Goal: Information Seeking & Learning: Learn about a topic

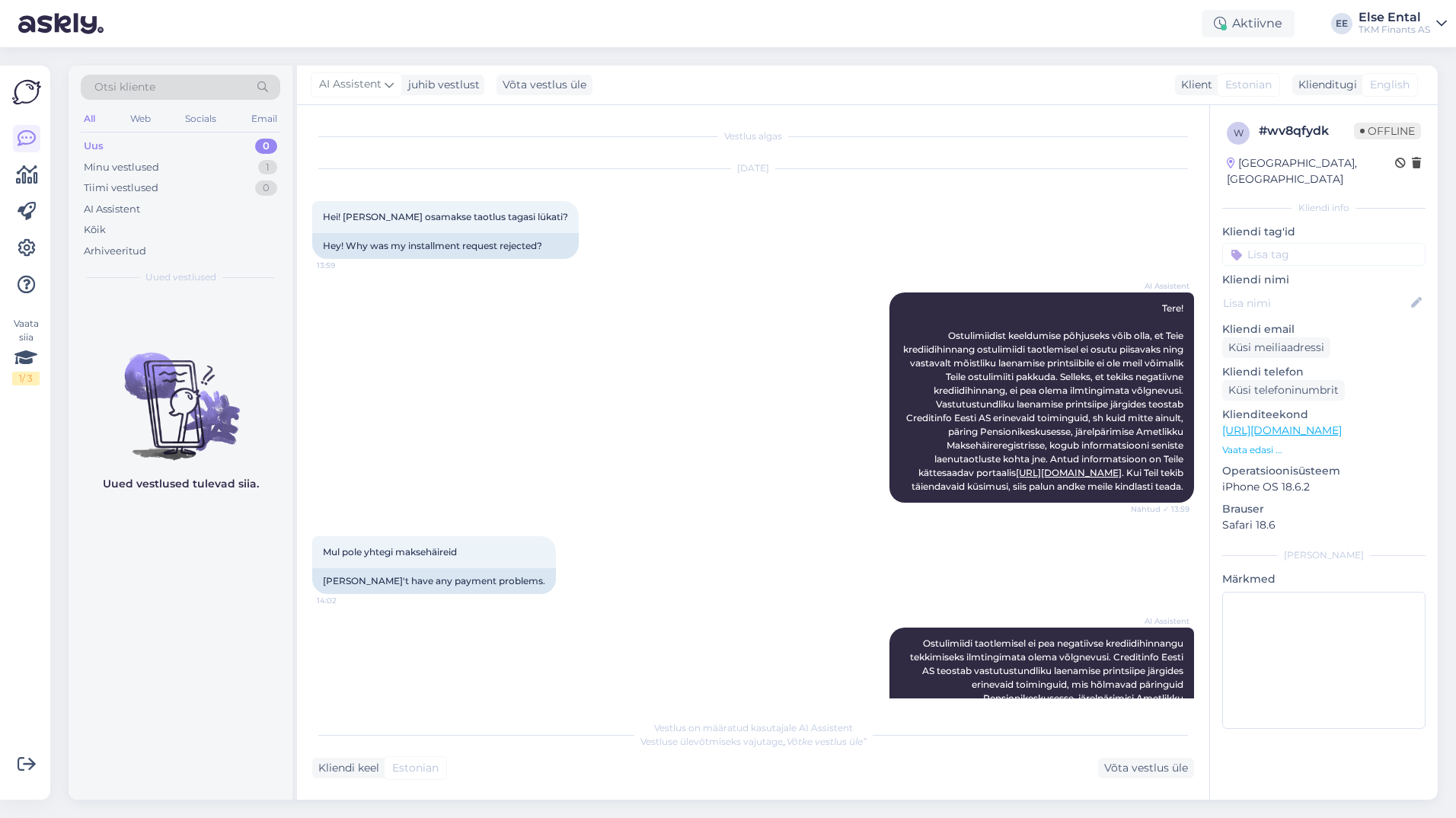
scroll to position [423, 0]
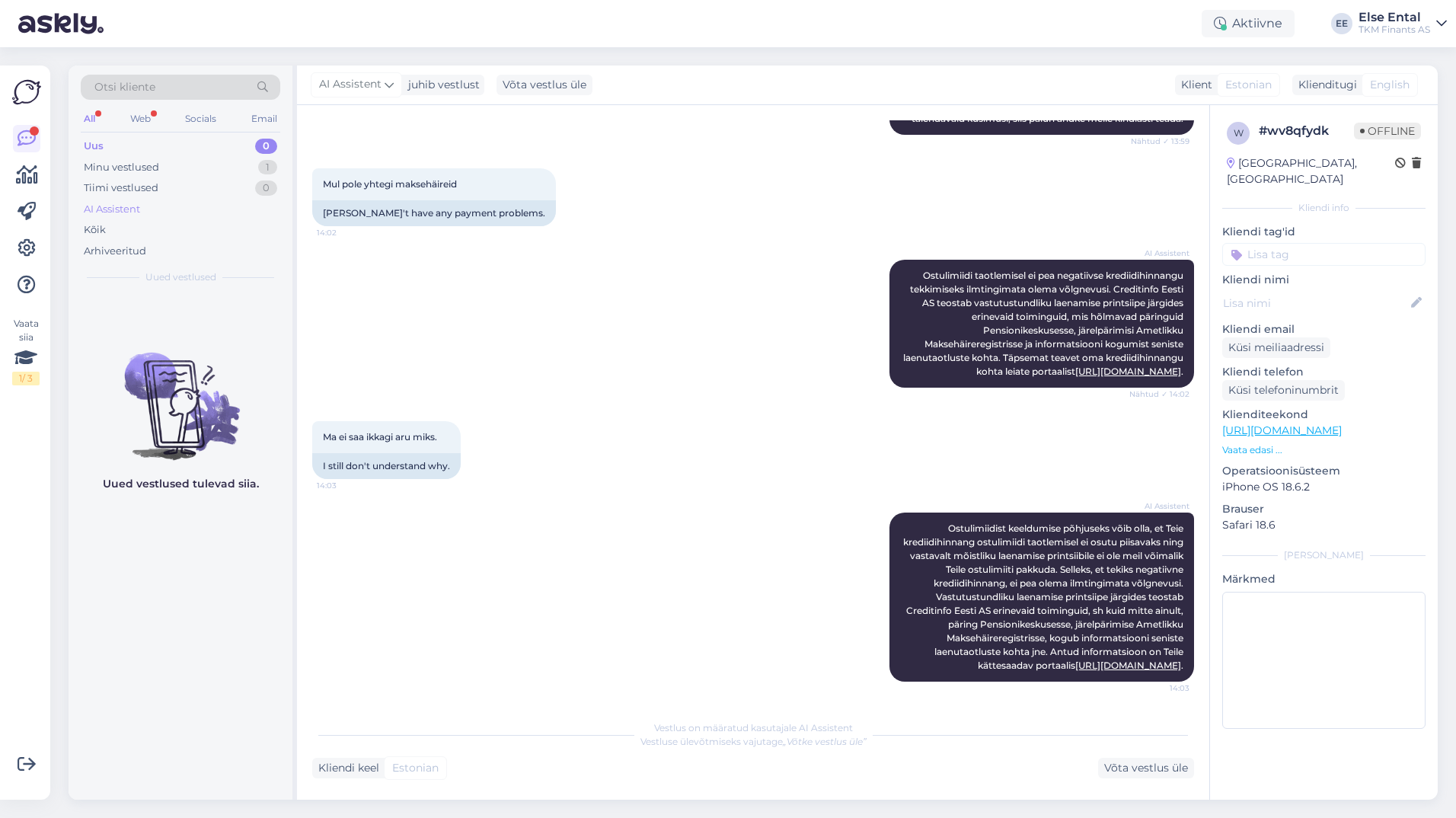
click at [110, 208] on div "AI Assistent" at bounding box center [112, 209] width 56 height 15
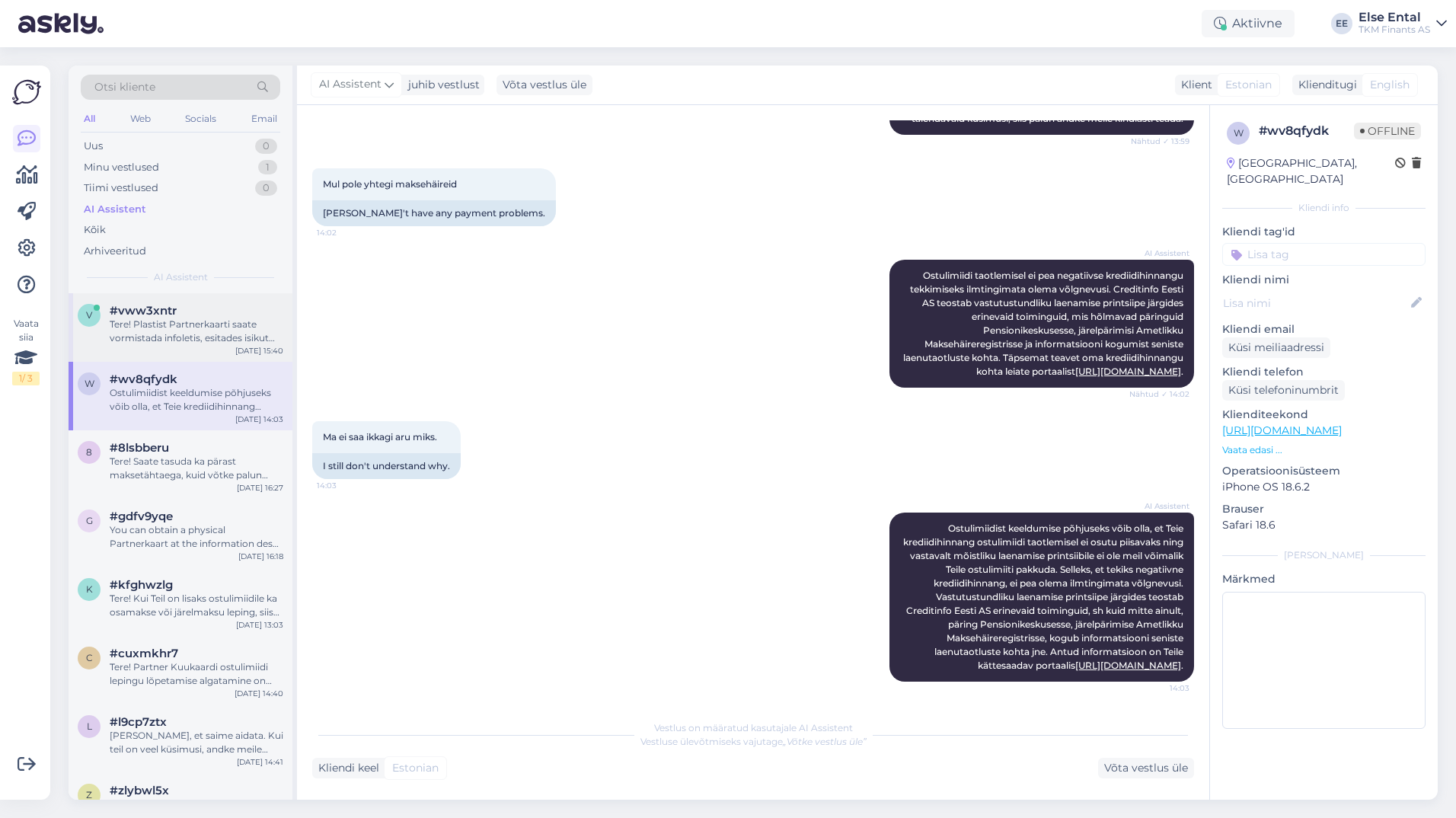
click at [120, 325] on div "Tere! Plastist Partnerkaarti saate vormistada infoletis, esitades isikut tõenda…" at bounding box center [196, 331] width 174 height 27
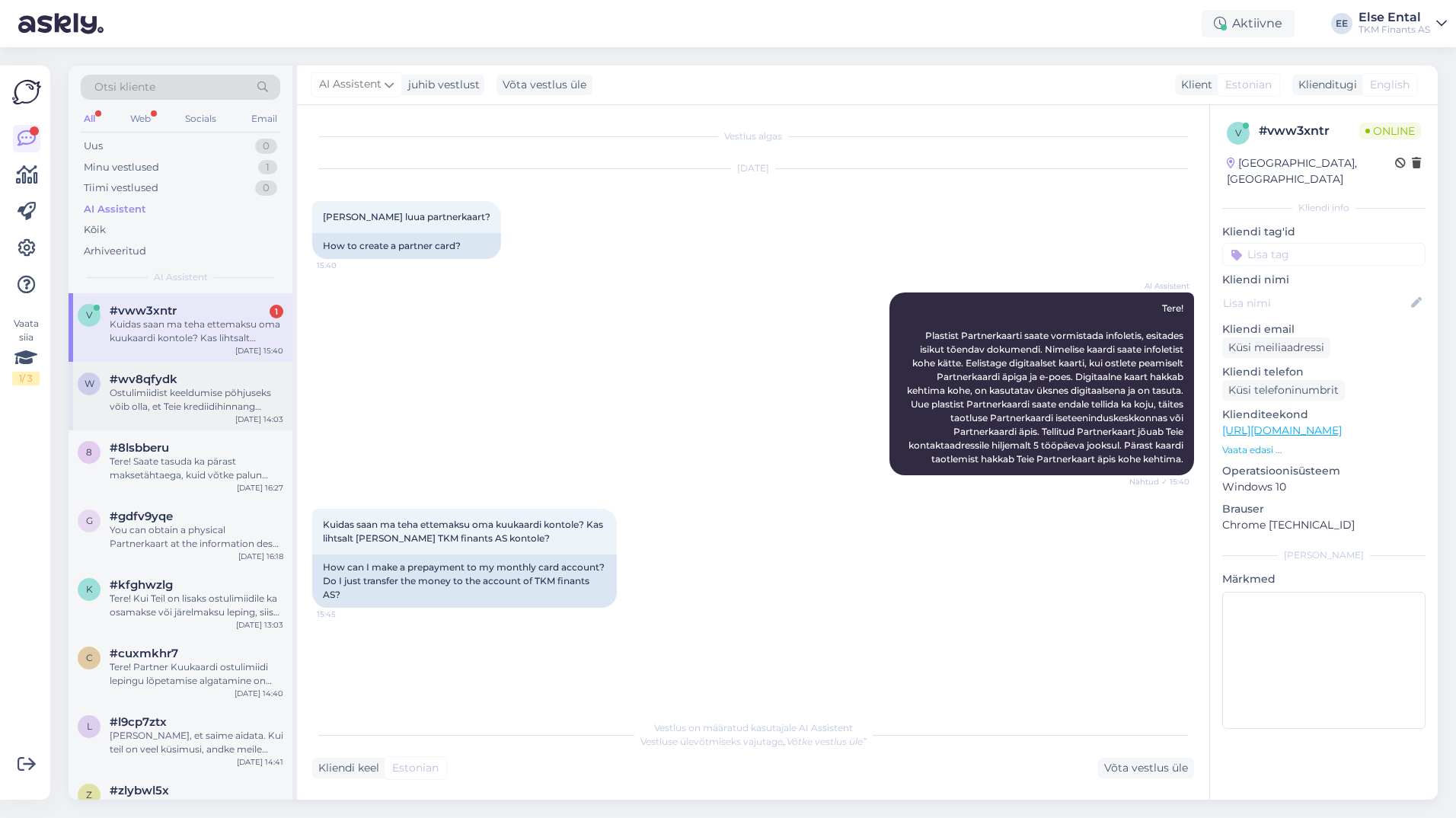
scroll to position [115, 0]
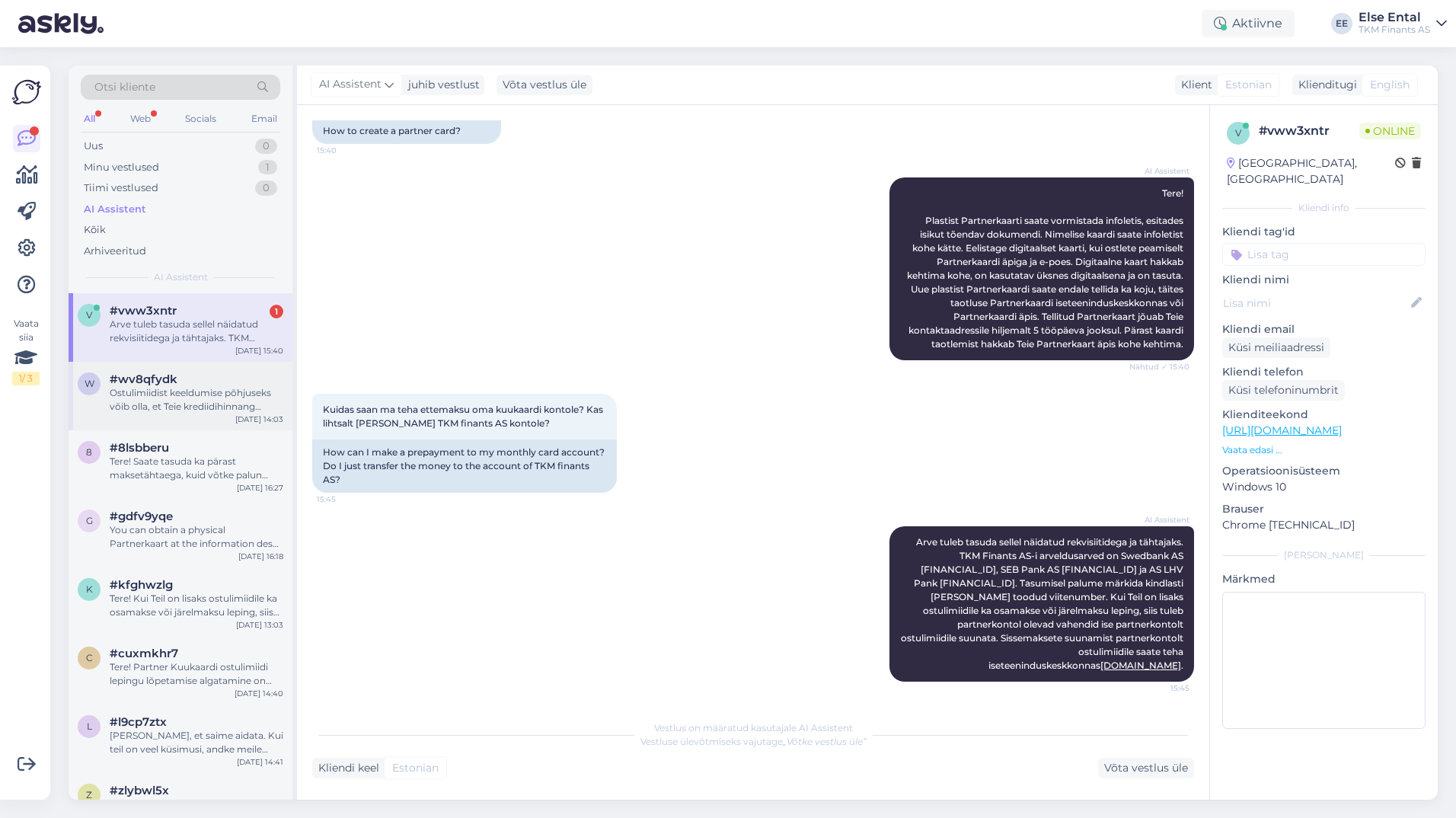
click at [130, 372] on div "w #wv8qfydk Ostulimiidist keeldumise põhjuseks võib olla, et Teie krediidihinna…" at bounding box center [180, 395] width 224 height 68
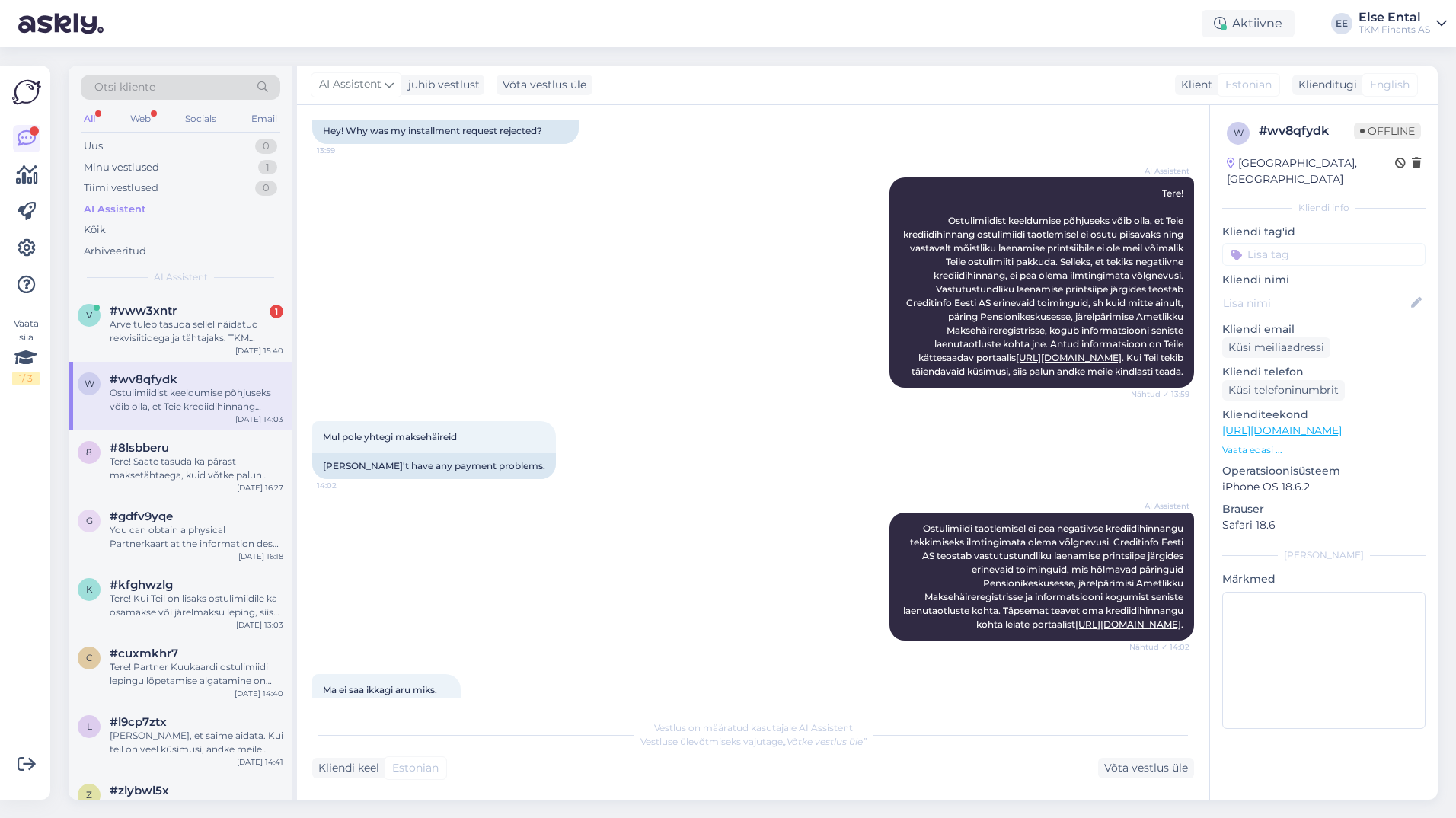
scroll to position [423, 0]
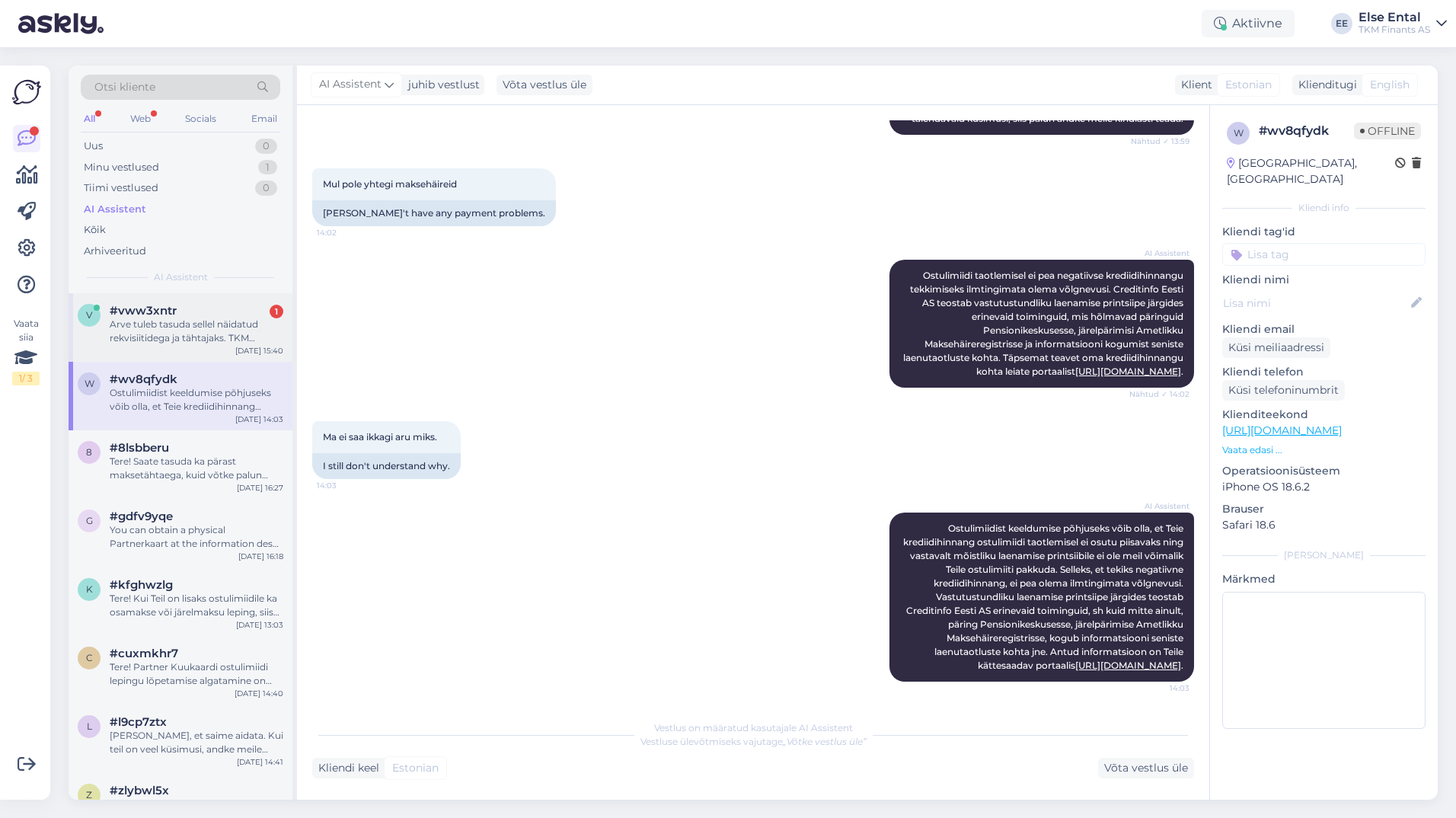
click at [152, 323] on div "Arve tuleb tasuda sellel näidatud rekvisiitidega ja tähtajaks. TKM Finants AS-i…" at bounding box center [196, 331] width 174 height 27
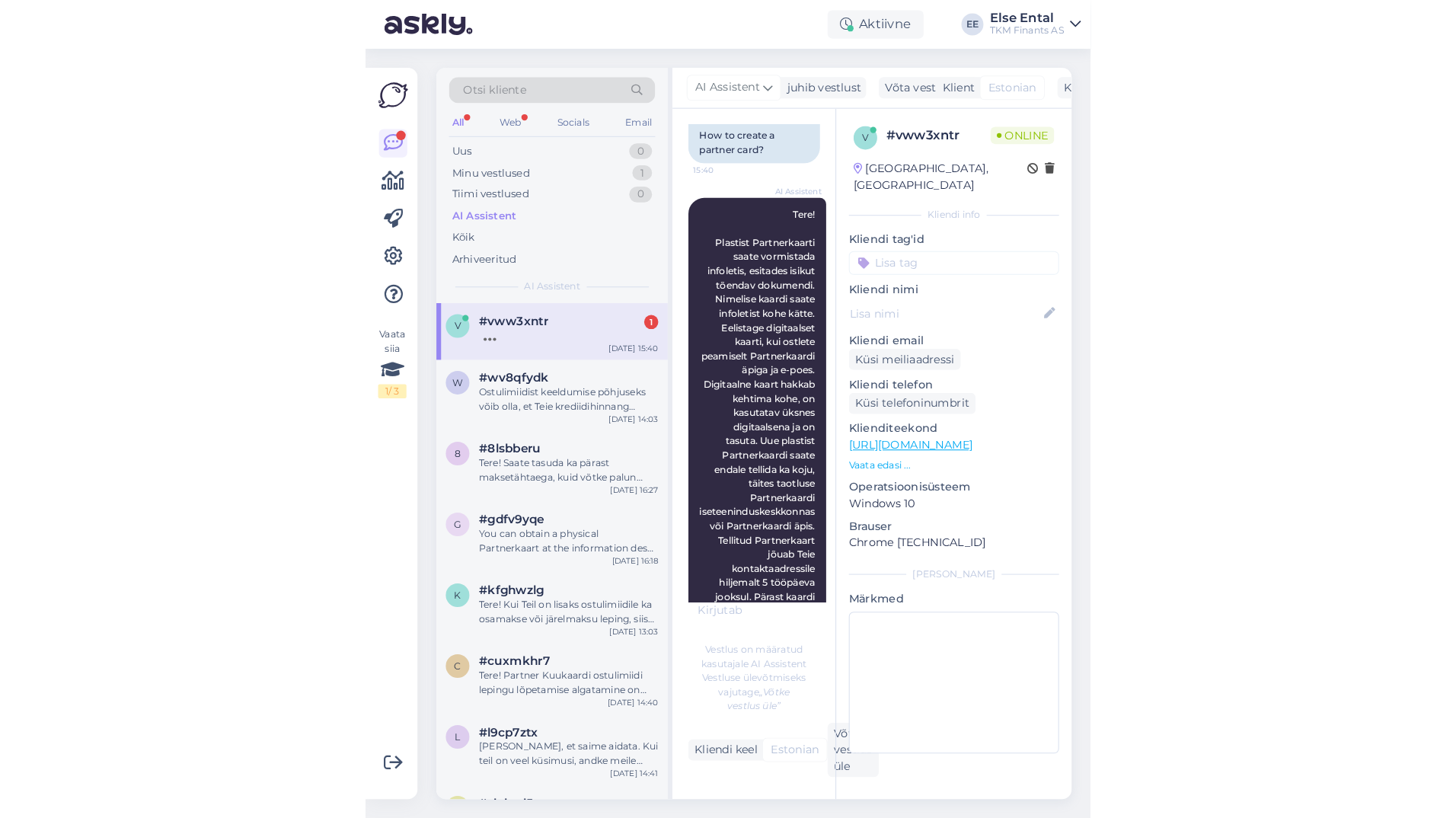
scroll to position [115, 0]
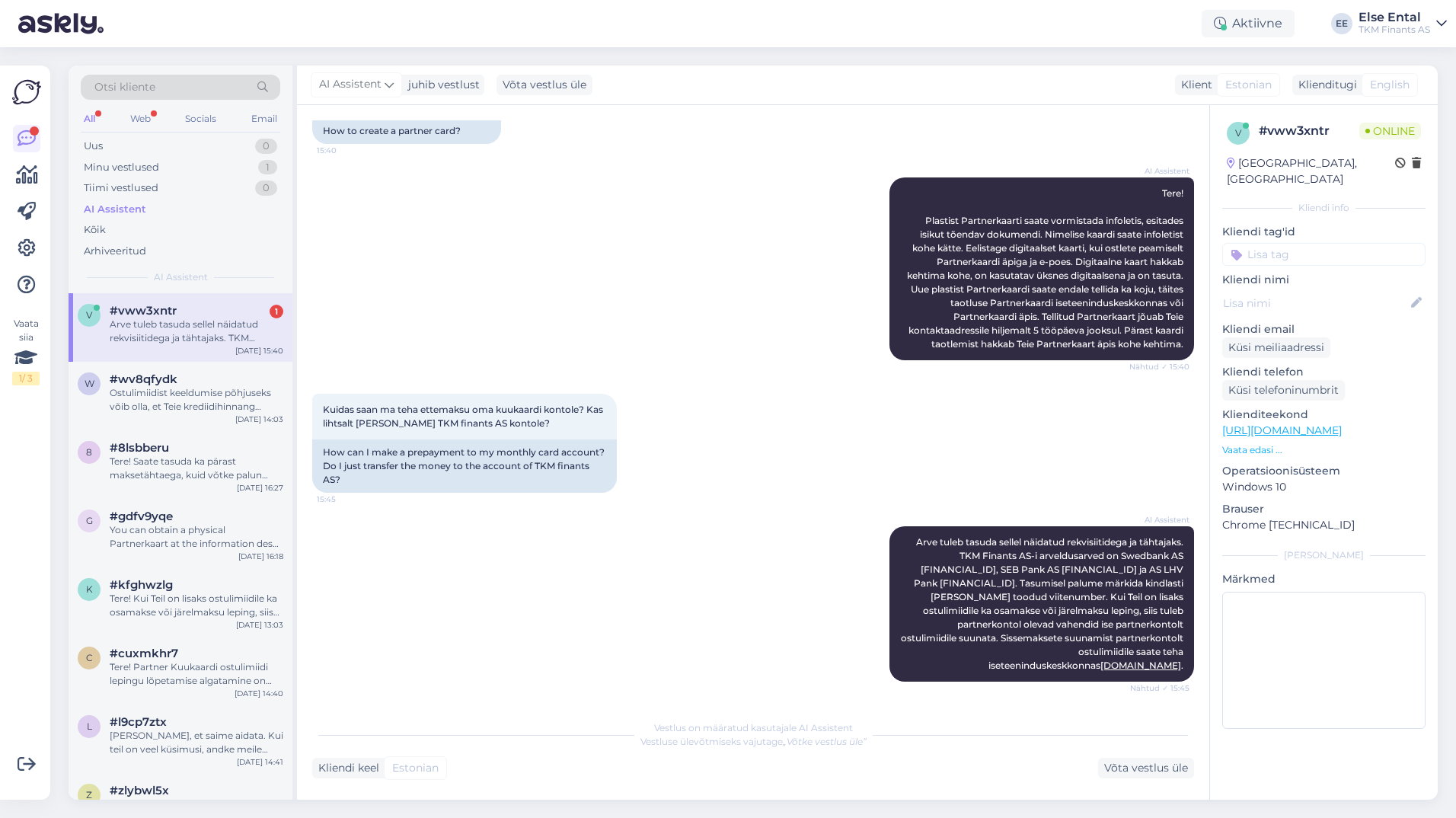
click at [120, 209] on div "AI Assistent" at bounding box center [115, 209] width 63 height 15
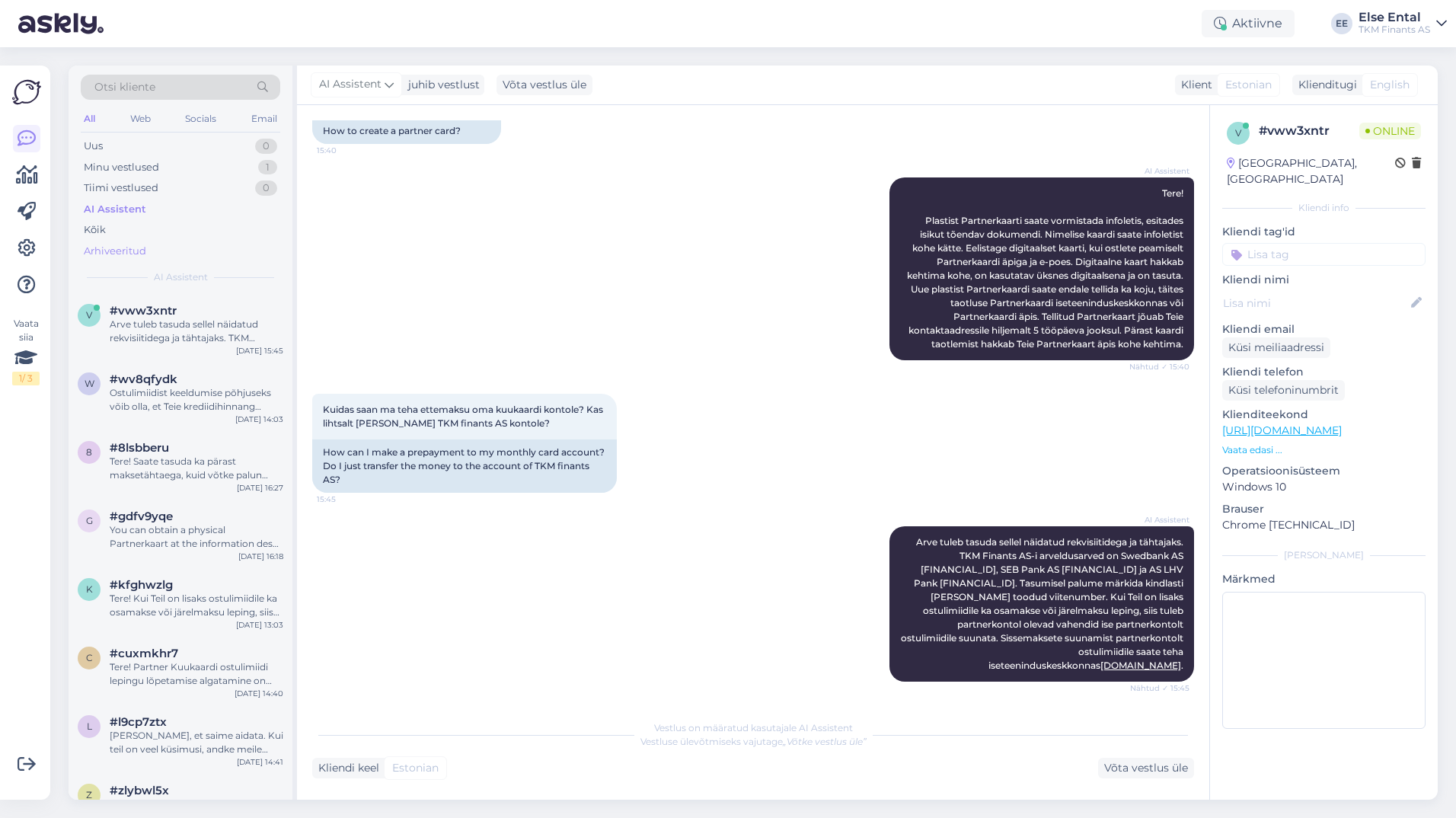
click at [123, 256] on div "Arhiveeritud" at bounding box center [115, 251] width 63 height 15
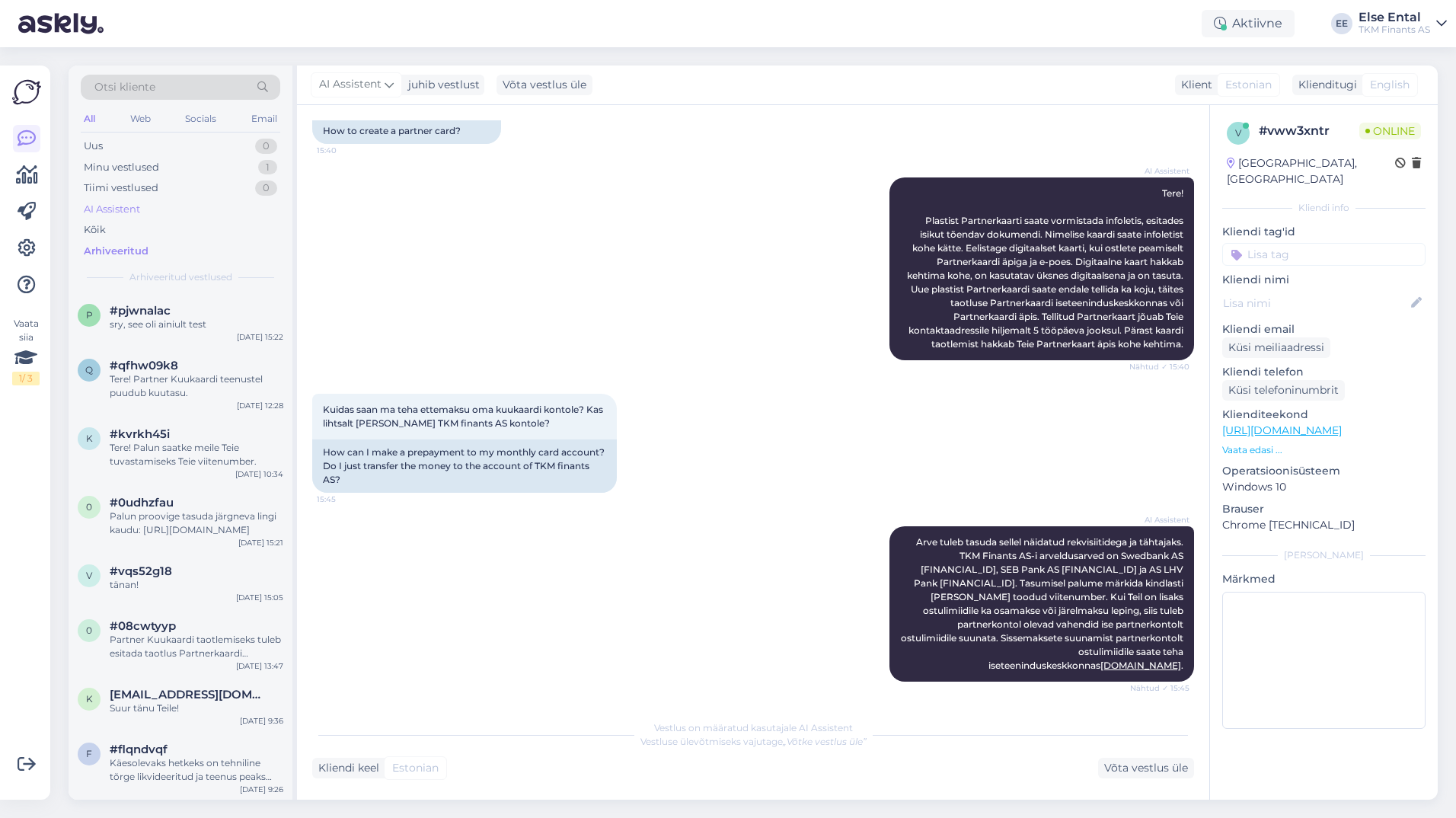
click at [101, 209] on div "AI Assistent" at bounding box center [112, 209] width 56 height 15
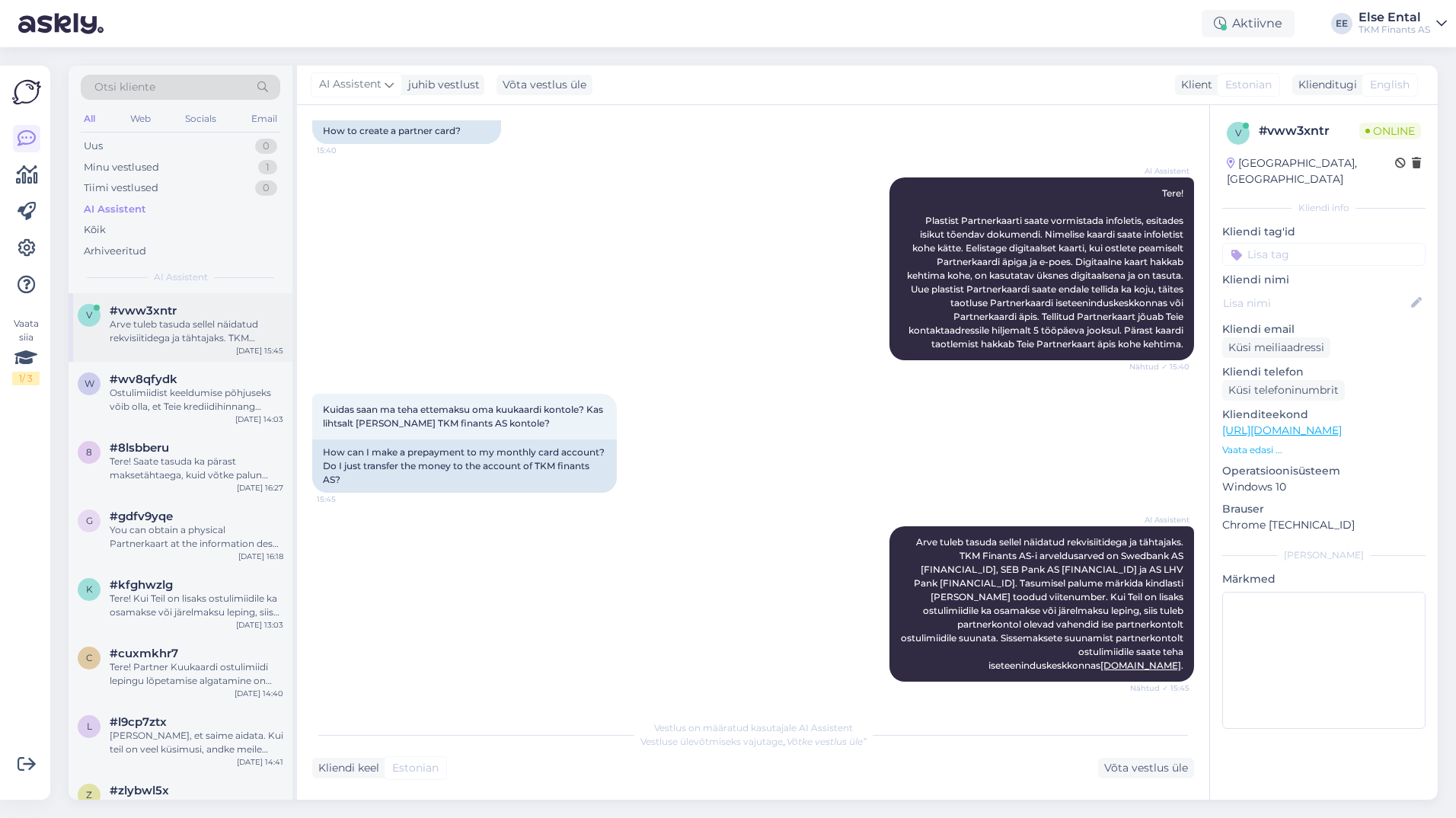
click at [155, 328] on div "Arve tuleb tasuda sellel näidatud rekvisiitidega ja tähtajaks. TKM Finants AS-i…" at bounding box center [196, 331] width 174 height 27
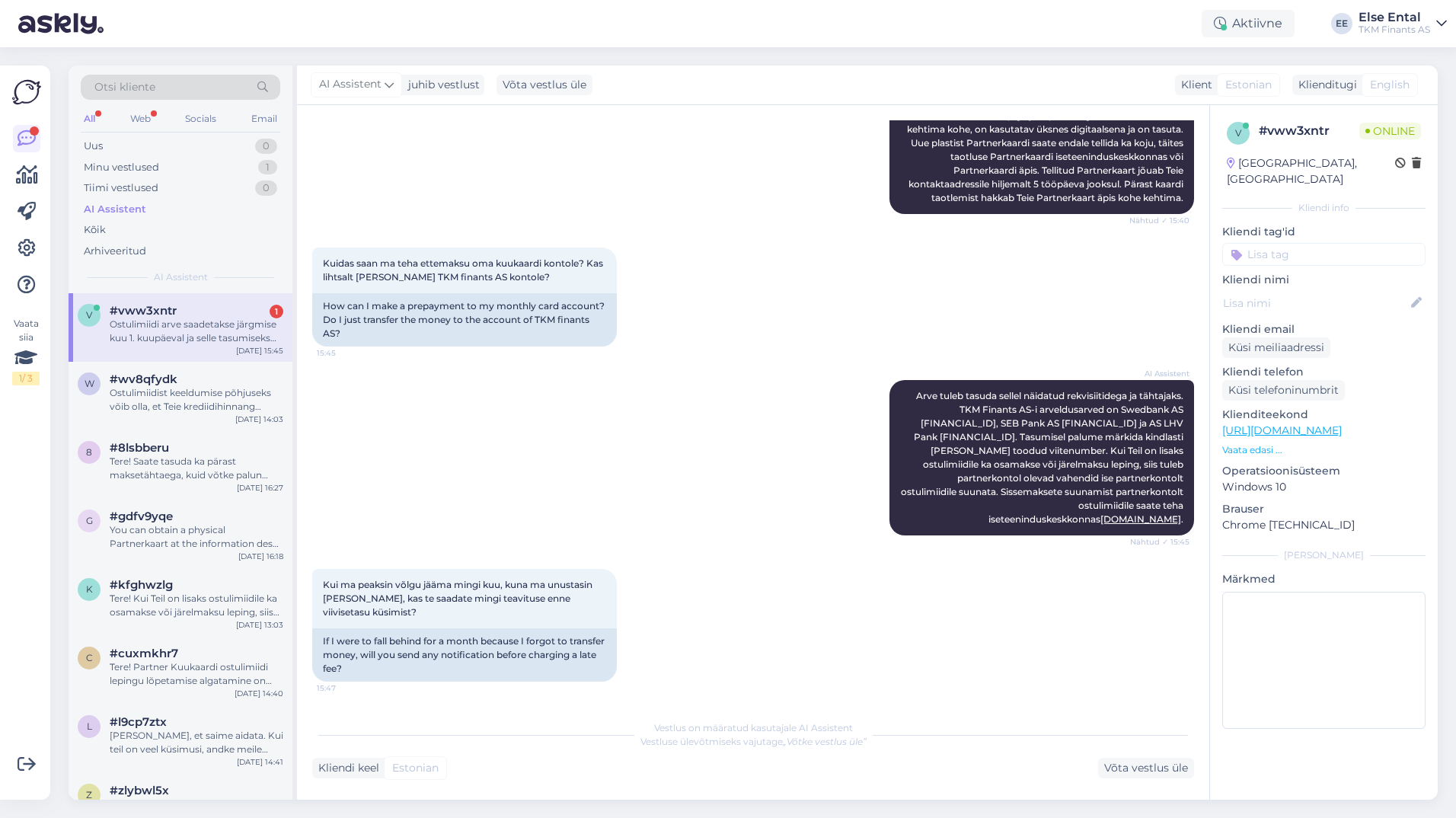
scroll to position [382, 0]
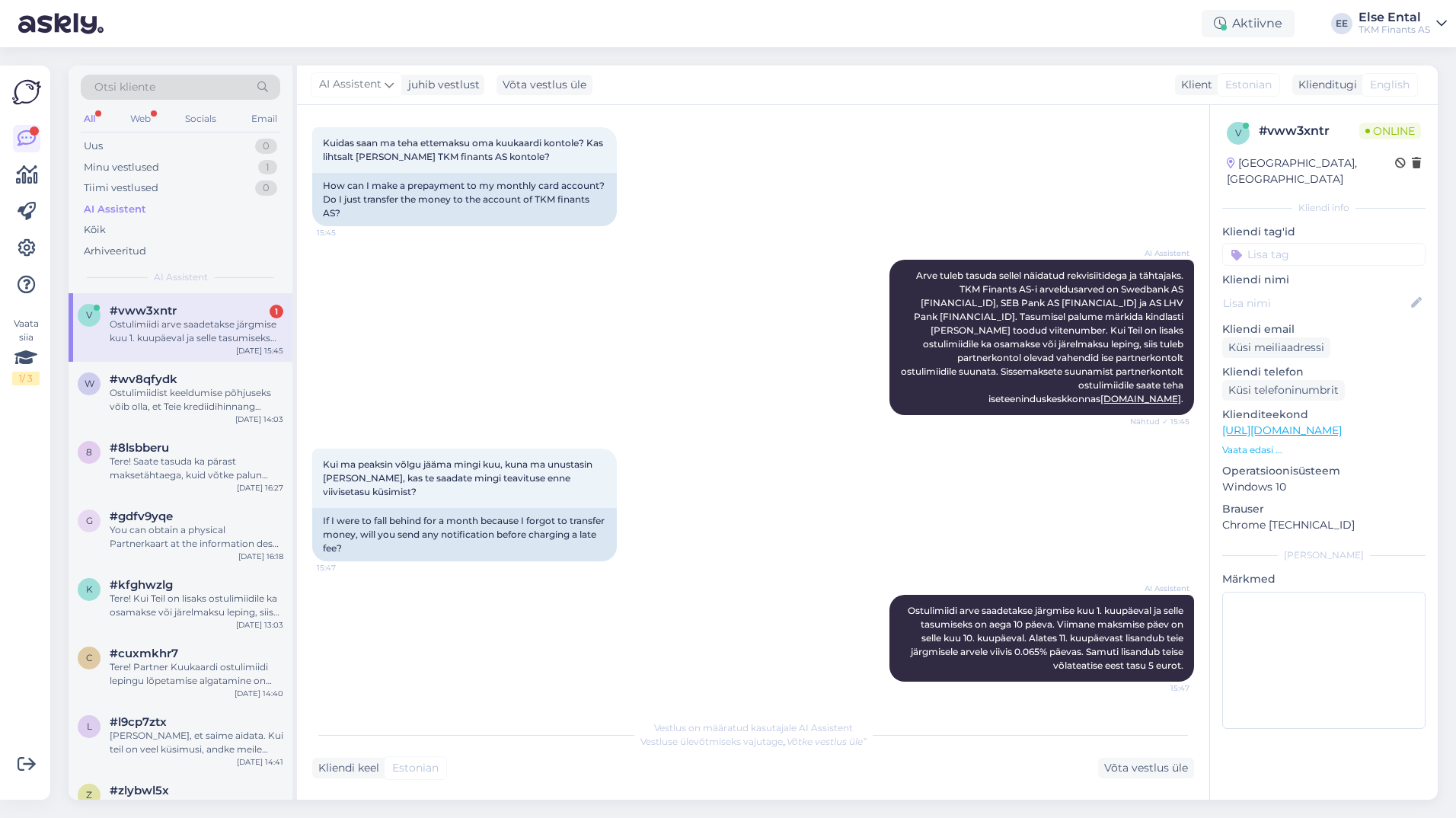
click at [150, 305] on span "#vww3xntr" at bounding box center [143, 310] width 67 height 14
click at [128, 331] on div "Ostulimiidi arve saadetakse järgmise kuu 1. kuupäeval ja selle tasumiseks on ae…" at bounding box center [196, 331] width 174 height 27
click at [160, 385] on span "#wv8qfydk" at bounding box center [143, 379] width 68 height 14
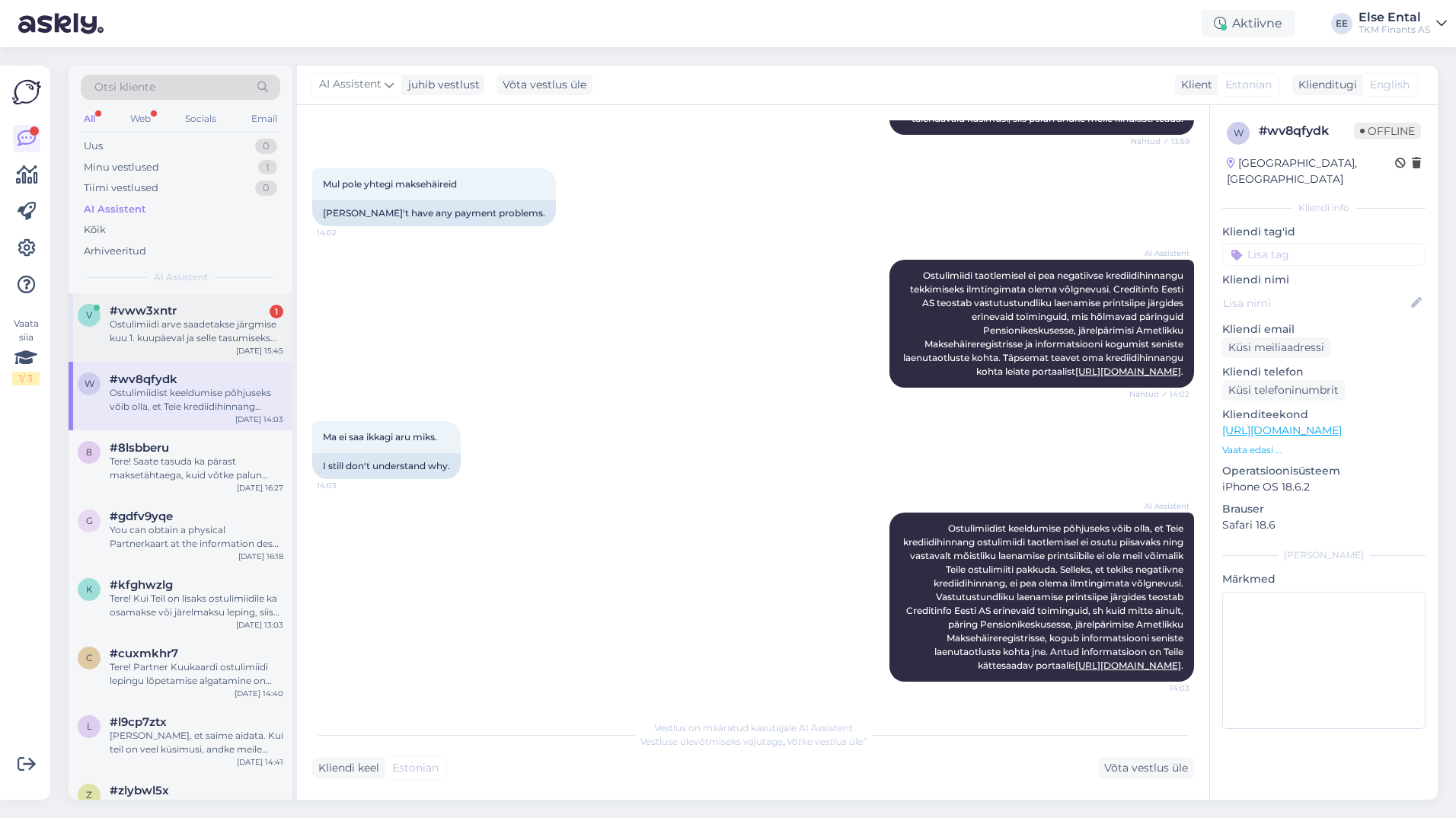
click at [163, 332] on div "Ostulimiidi arve saadetakse järgmise kuu 1. kuupäeval ja selle tasumiseks on ae…" at bounding box center [196, 331] width 174 height 27
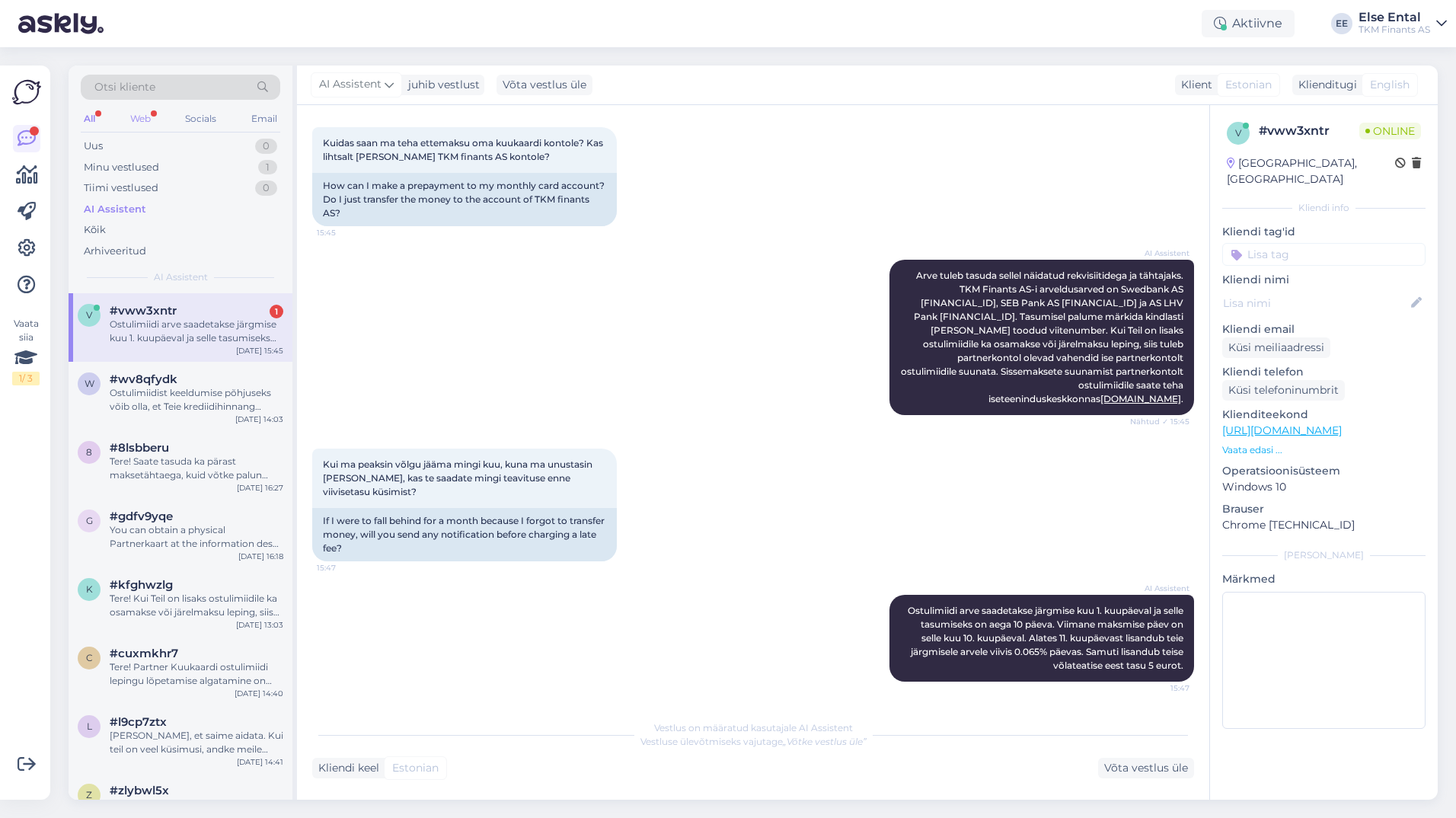
click at [147, 118] on div "Web" at bounding box center [140, 119] width 27 height 20
click at [130, 333] on div "Ostulimiidi arve saadetakse järgmise kuu 1. kuupäeval ja selle tasumiseks on ae…" at bounding box center [196, 331] width 174 height 27
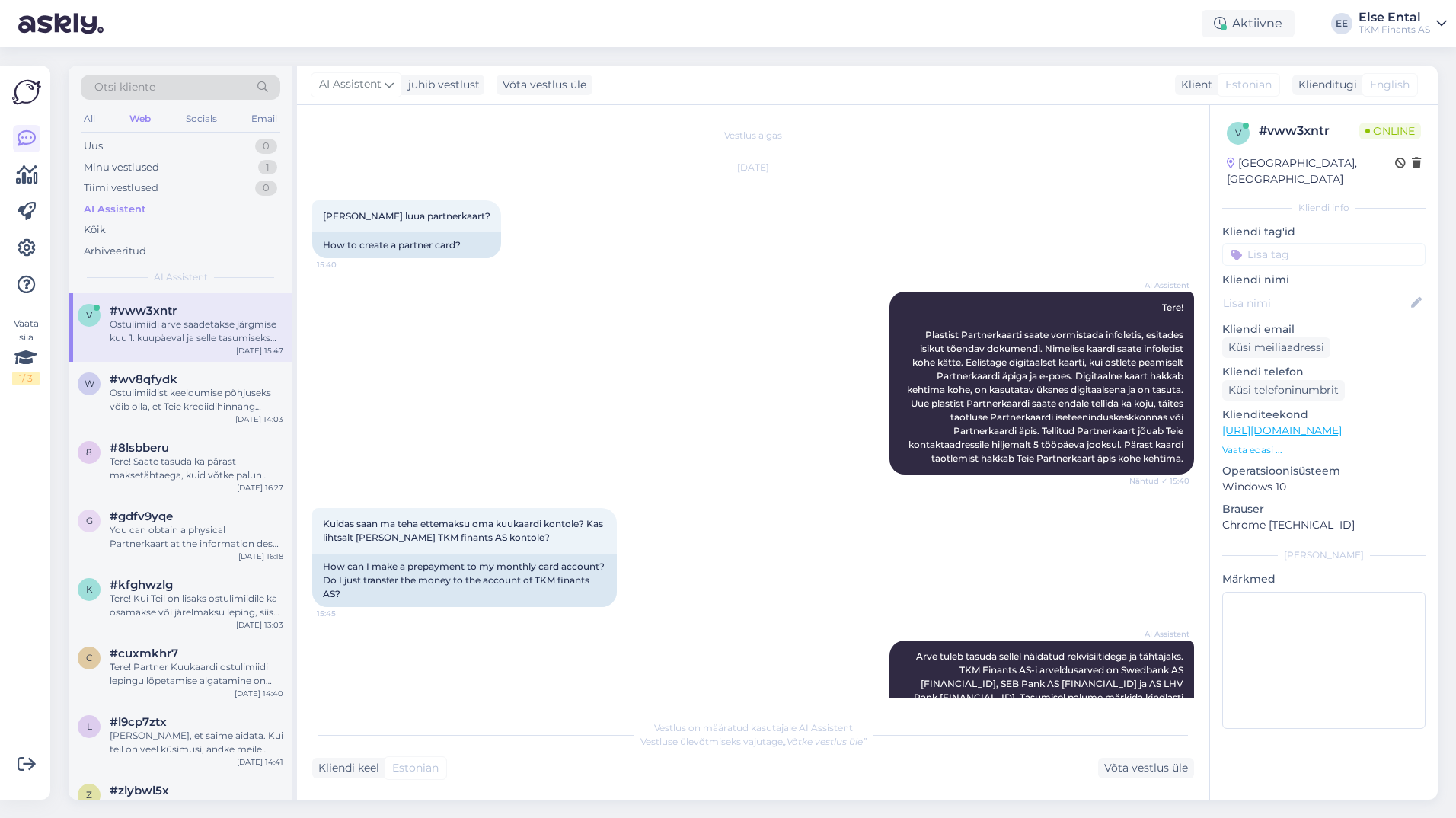
scroll to position [0, 0]
click at [118, 163] on div "Minu vestlused" at bounding box center [121, 167] width 76 height 15
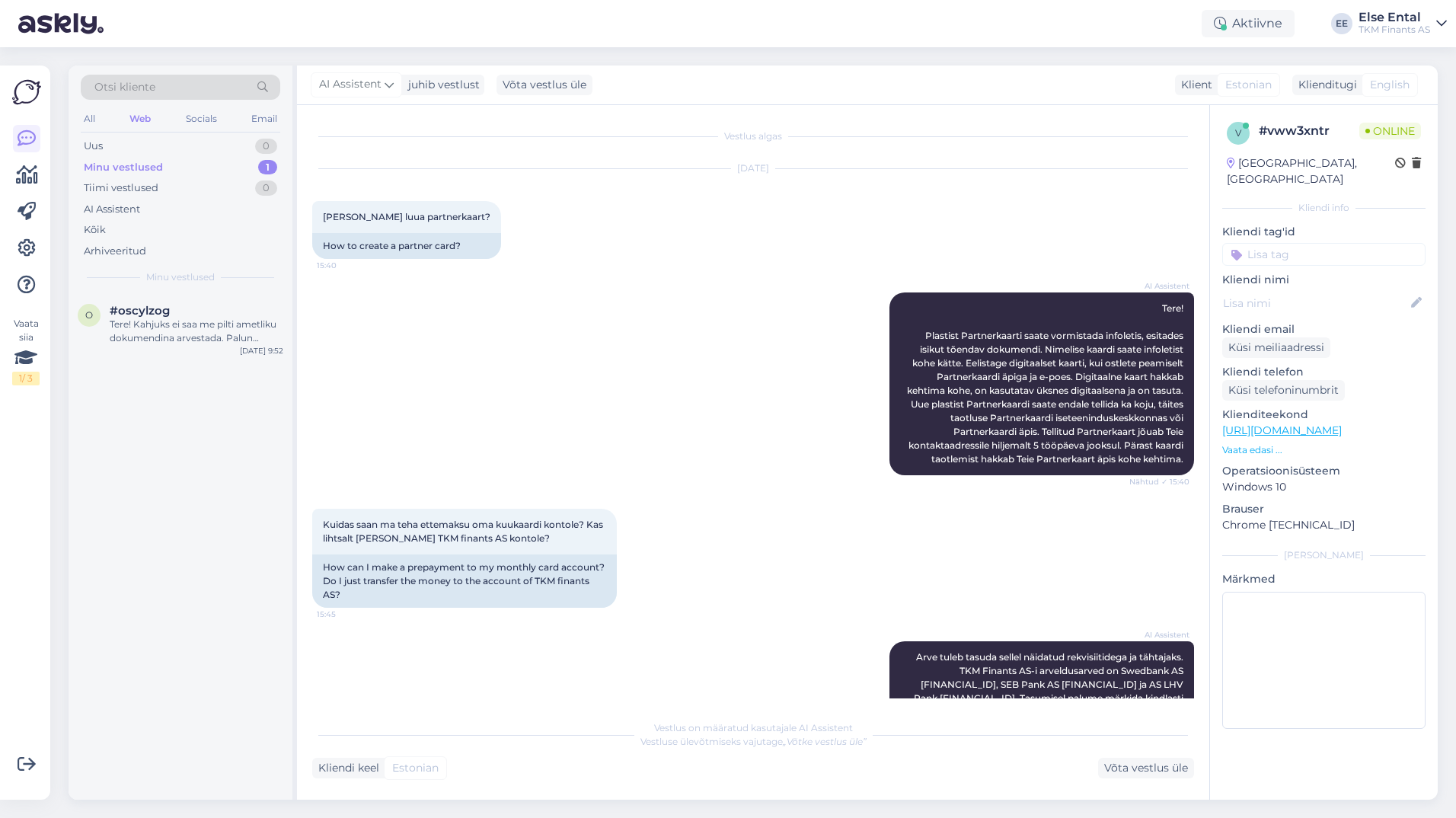
click at [288, 39] on div "Aktiivne EE Else Ental TKM Finants AS" at bounding box center [728, 23] width 1456 height 48
click at [114, 213] on div "AI Assistent" at bounding box center [112, 209] width 56 height 15
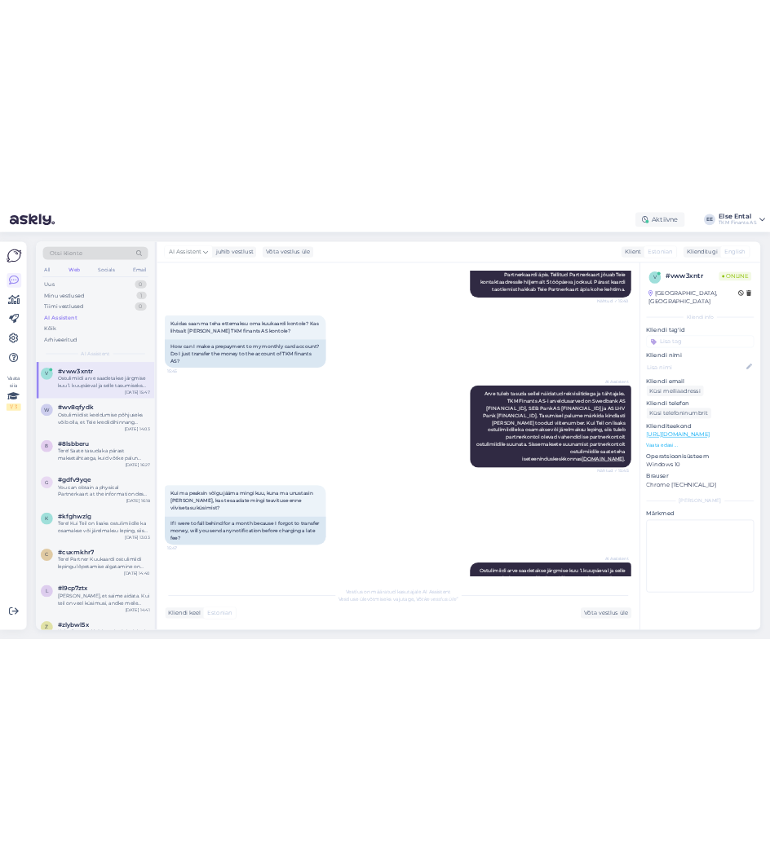
scroll to position [409, 0]
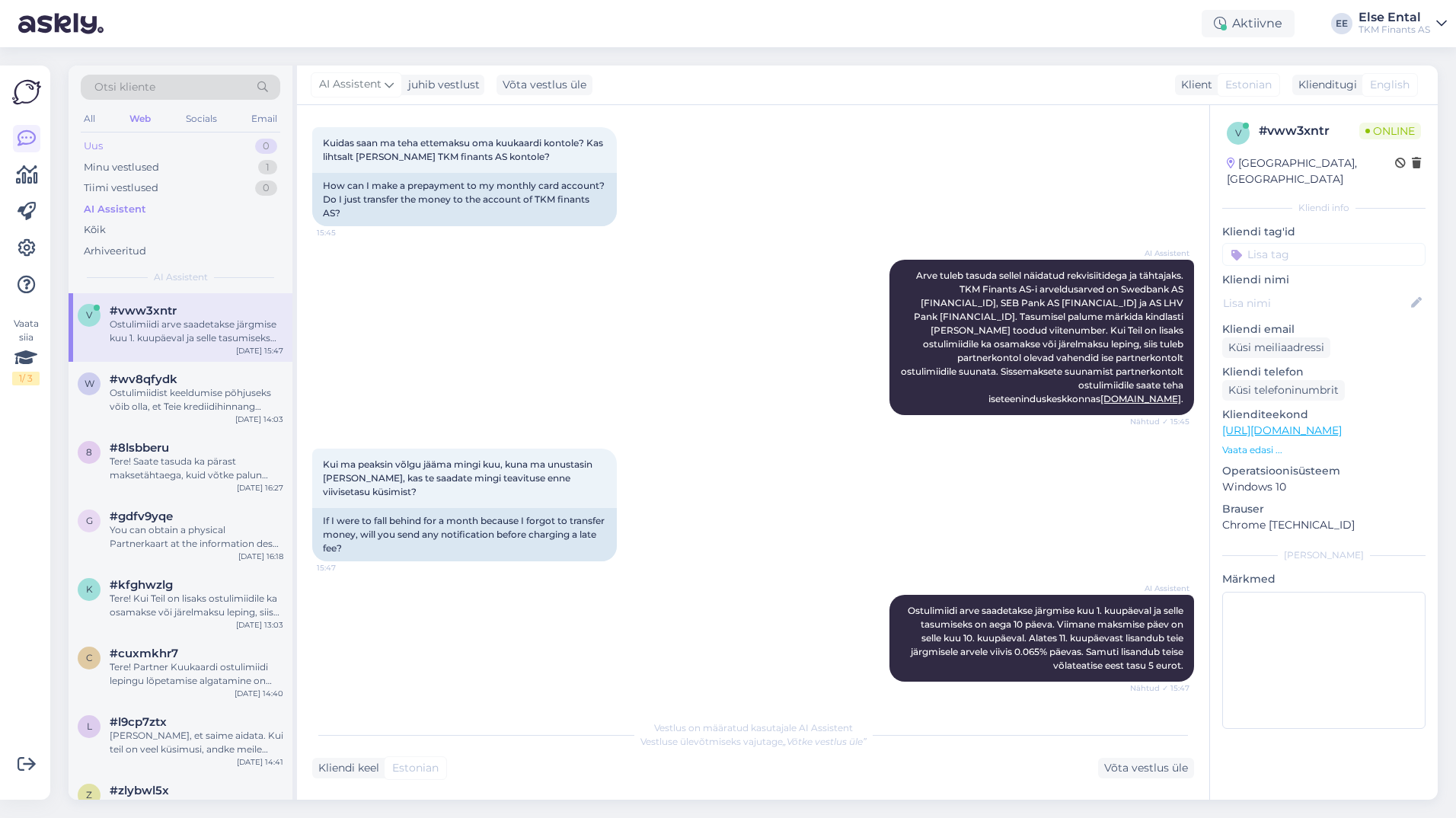
click at [137, 148] on div "Uus 0" at bounding box center [180, 146] width 200 height 21
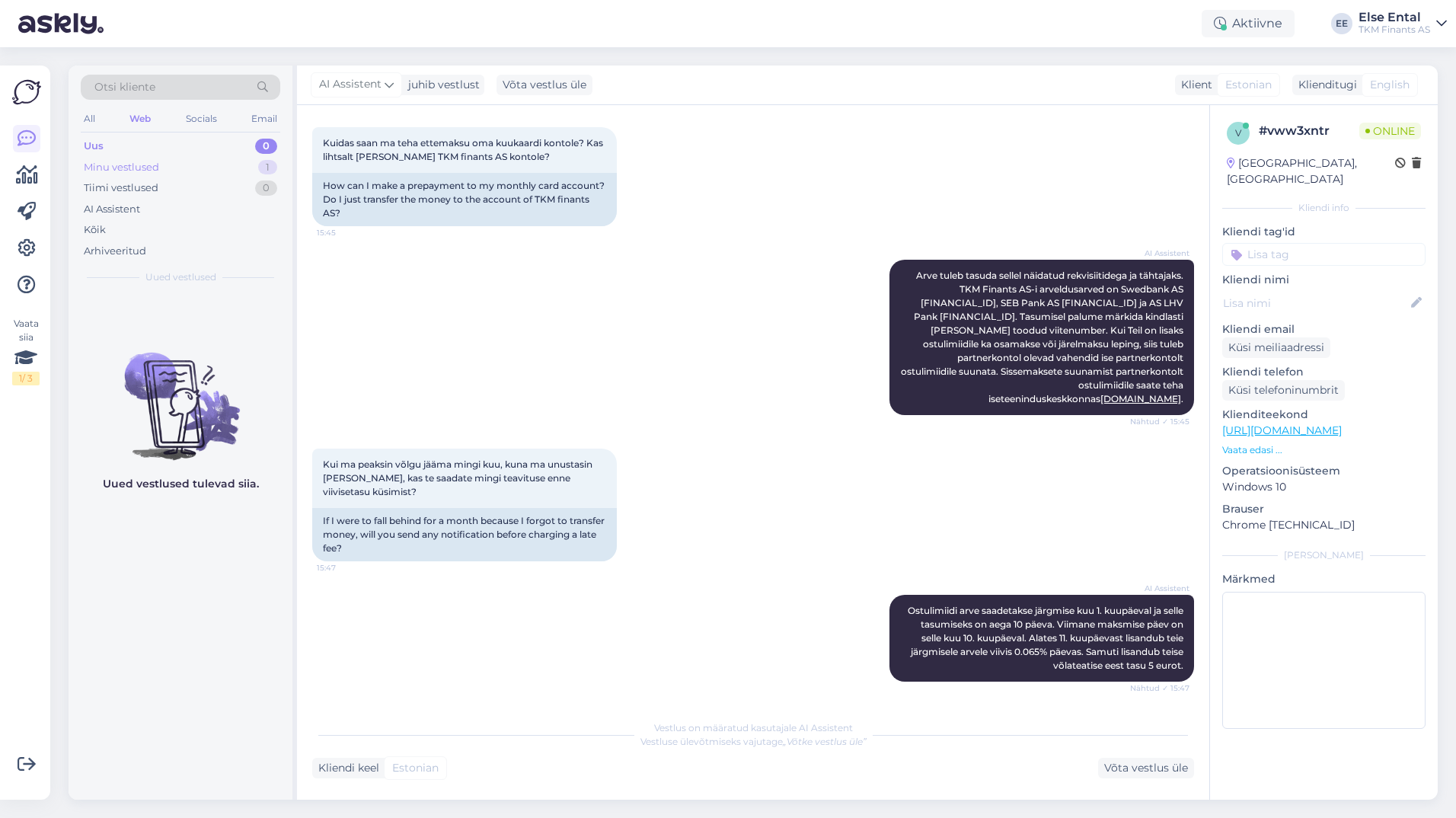
click at [127, 169] on div "Minu vestlused" at bounding box center [121, 167] width 76 height 15
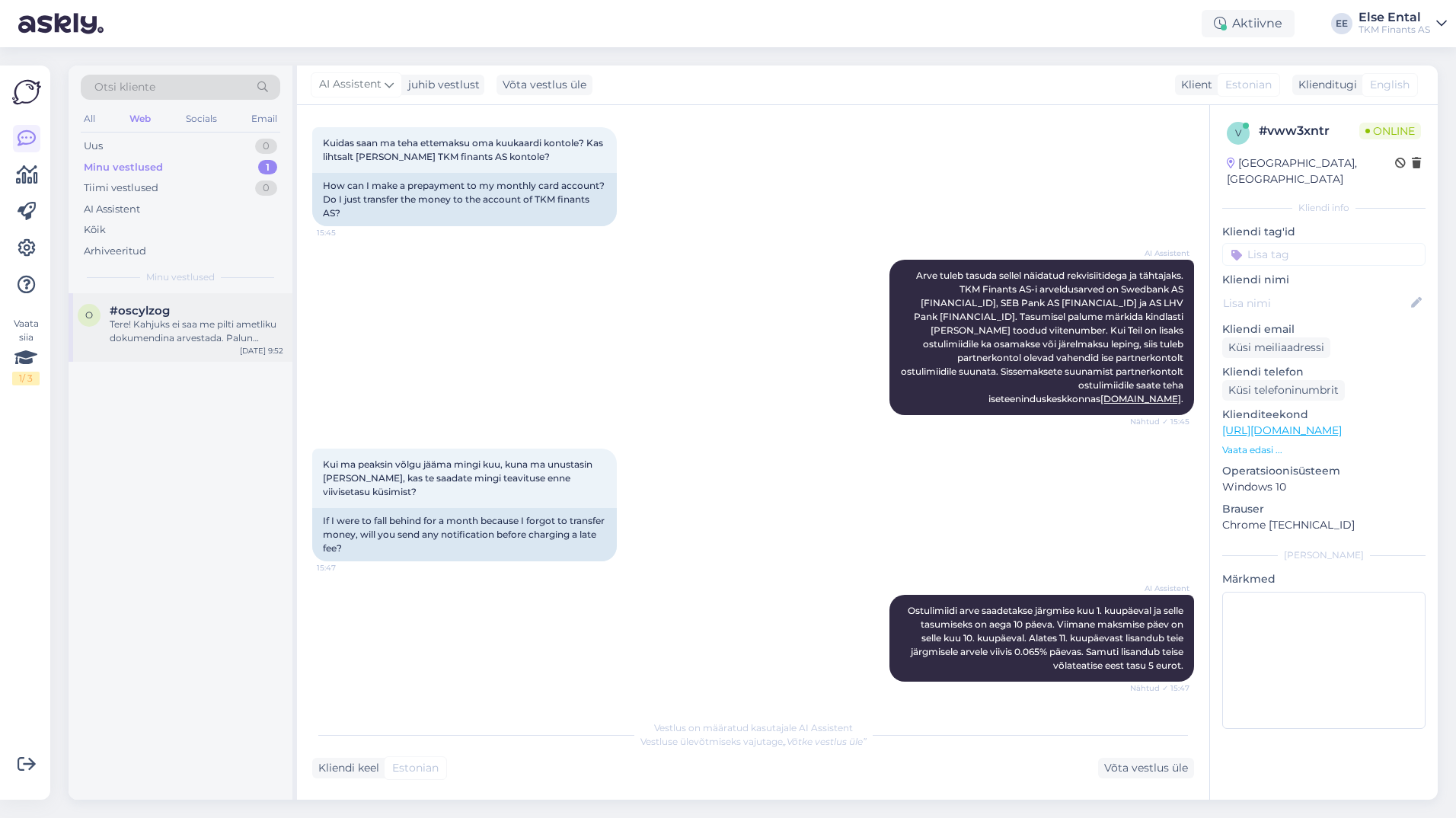
click at [145, 325] on div "Tere! Kahjuks ei saa me pilti ametliku dokumendina arvestada. Palun saatke koht…" at bounding box center [196, 331] width 174 height 27
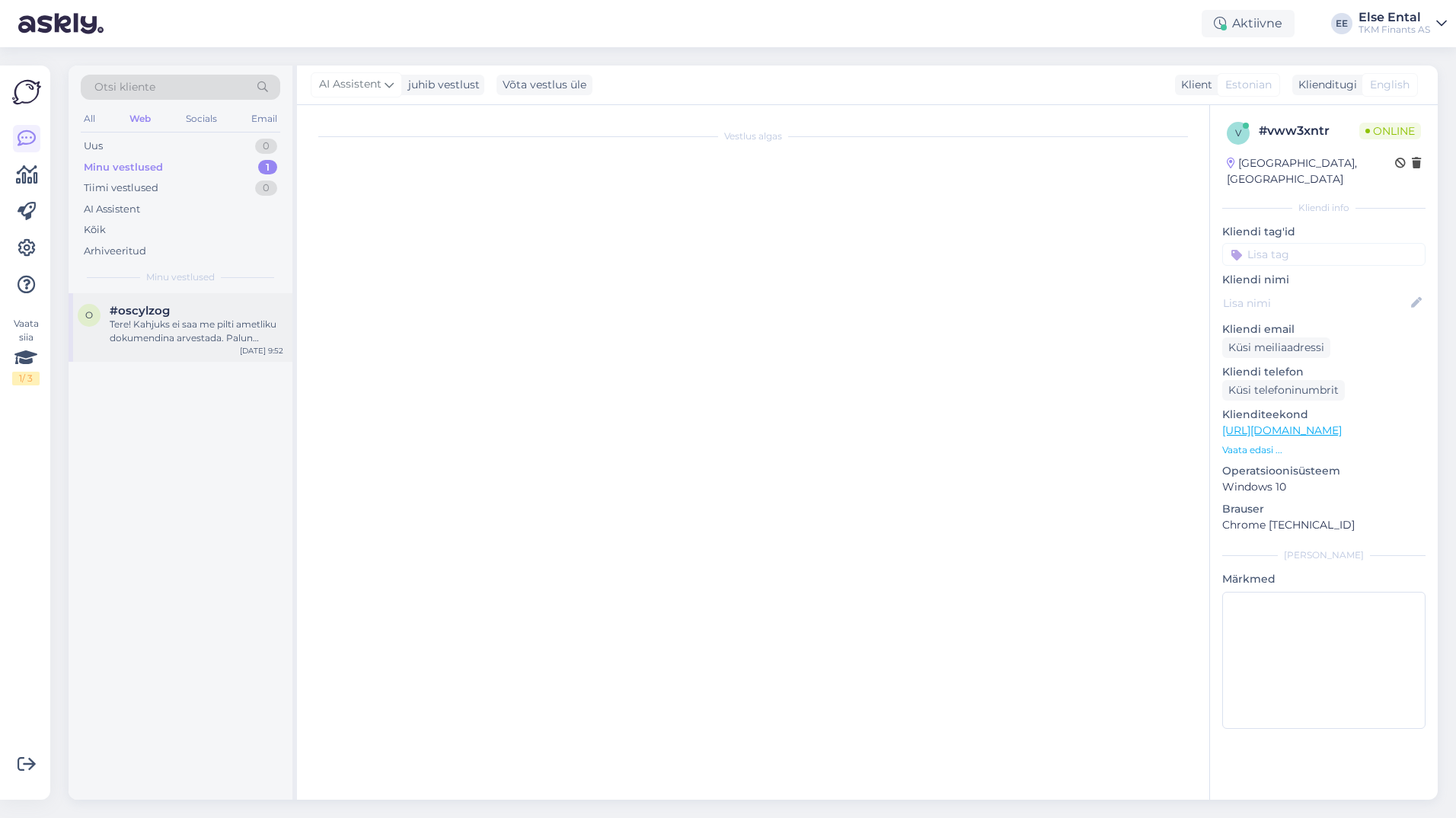
scroll to position [1827, 0]
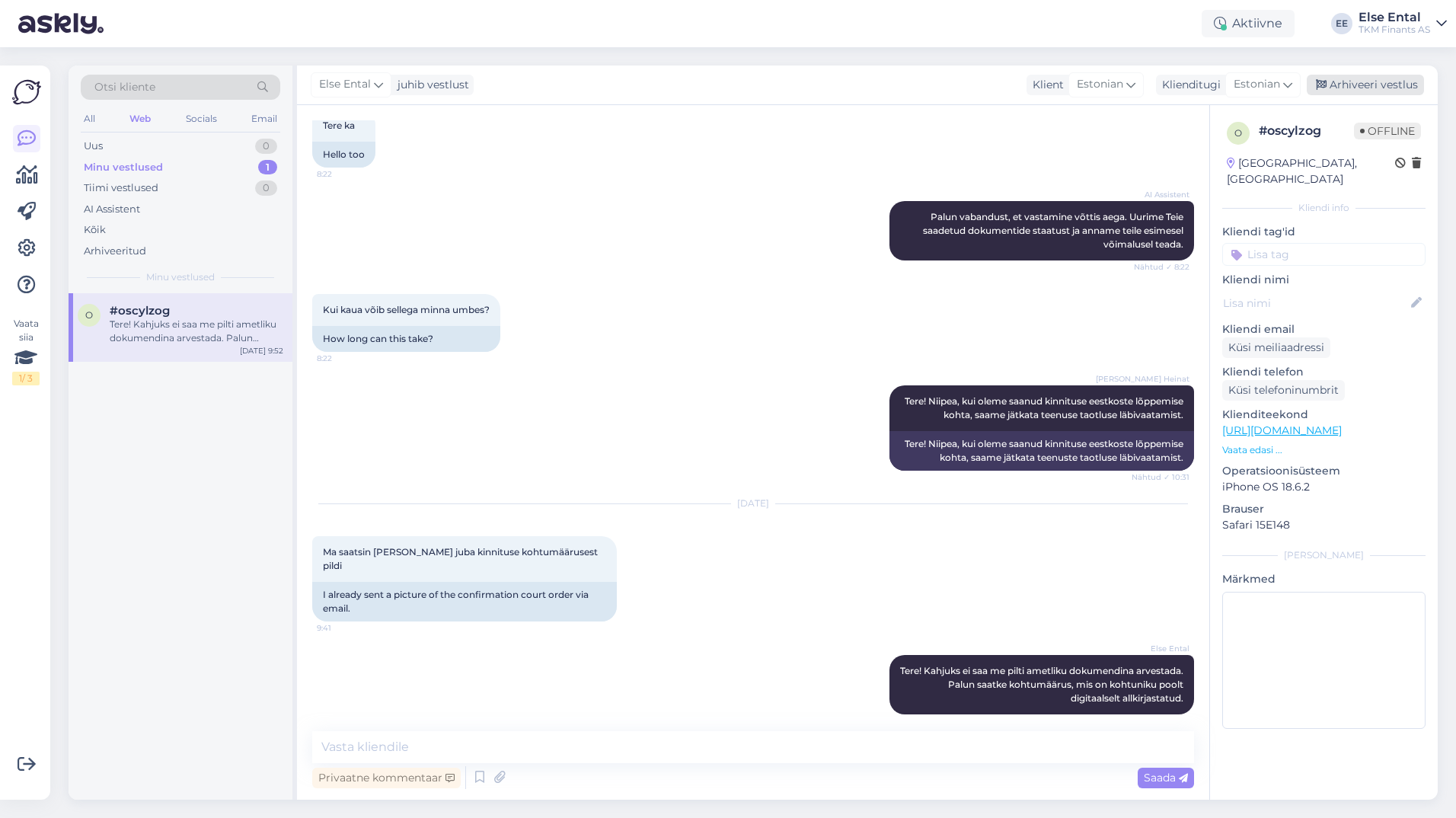
click at [1355, 80] on div "Arhiveeri vestlus" at bounding box center [1366, 85] width 118 height 21
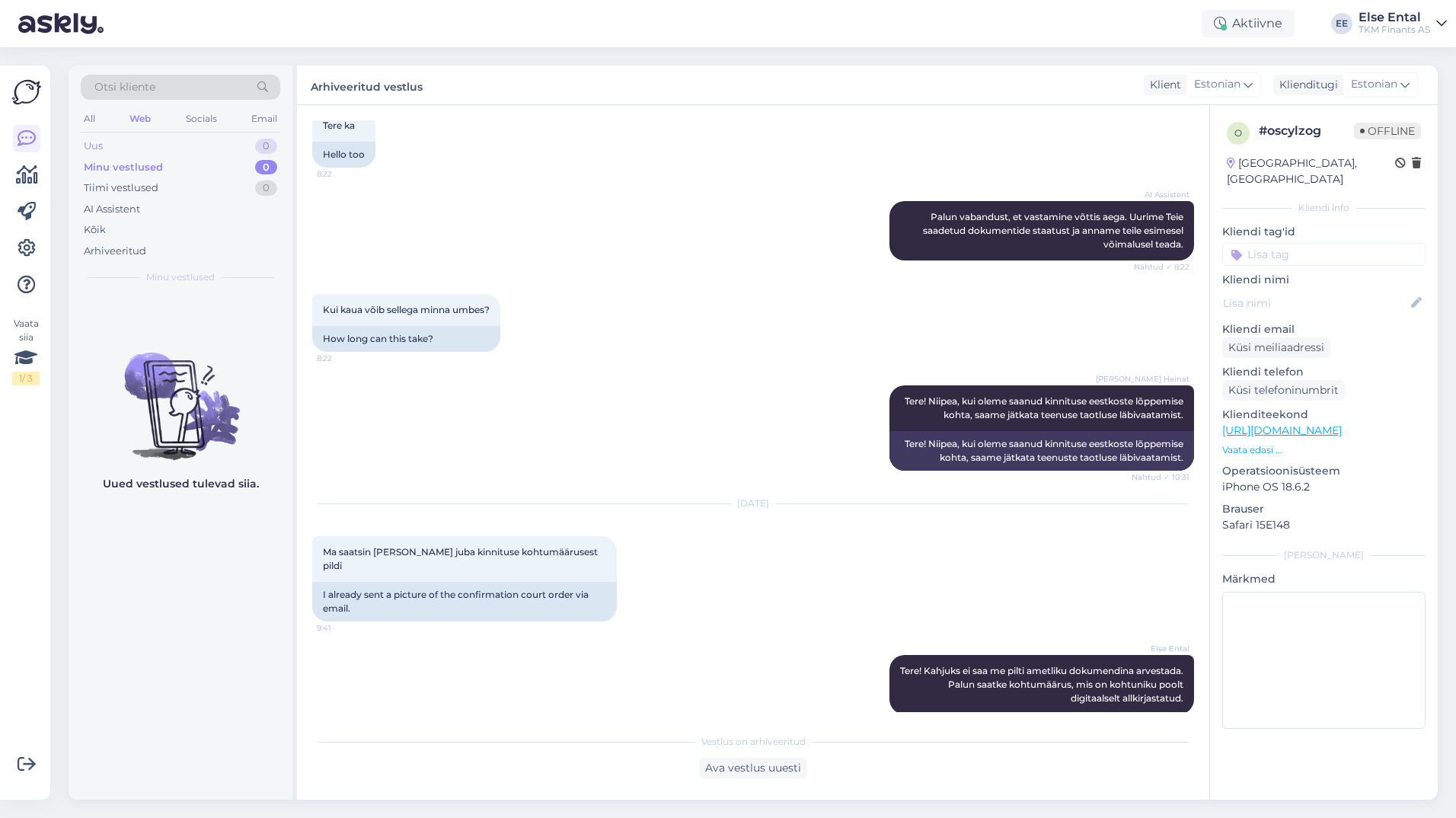
click at [106, 153] on div "Uus 0" at bounding box center [180, 146] width 200 height 21
